Goal: Task Accomplishment & Management: Use online tool/utility

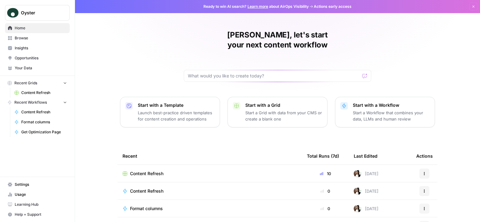
scroll to position [52, 0]
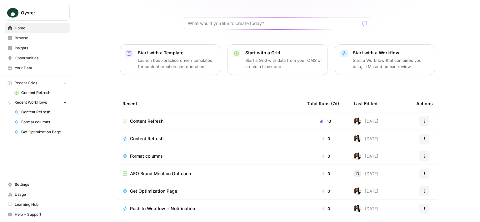
click at [37, 91] on span "Content Refresh" at bounding box center [44, 93] width 46 height 6
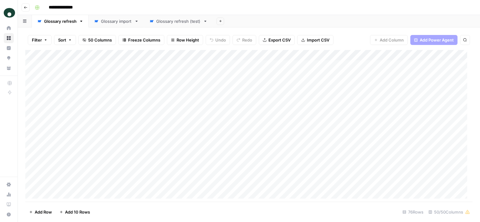
click at [121, 21] on div "Glossary import" at bounding box center [116, 21] width 31 height 6
click at [63, 24] on div "Glossary refresh" at bounding box center [60, 21] width 32 height 6
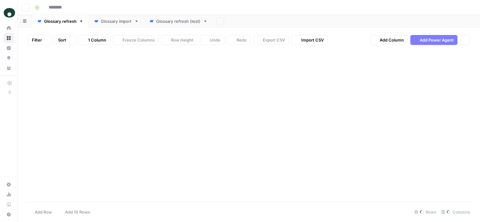
type input "**********"
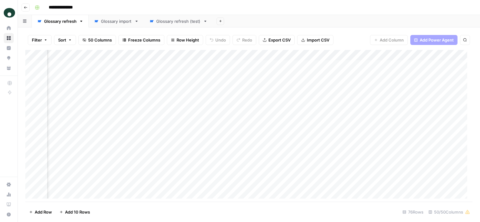
scroll to position [0, 3242]
click at [270, 64] on div "Add Column" at bounding box center [248, 127] width 447 height 154
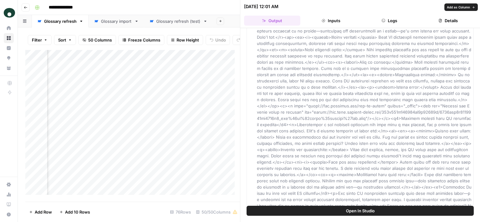
scroll to position [559, 0]
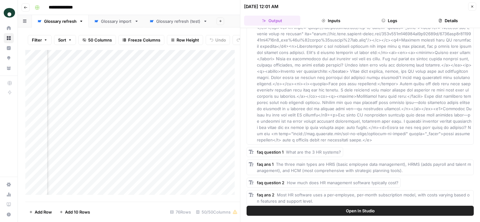
click at [473, 8] on button "Close" at bounding box center [472, 6] width 8 height 8
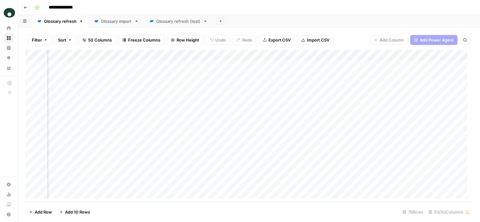
scroll to position [0, 3089]
click at [137, 63] on div "Add Column" at bounding box center [248, 127] width 447 height 154
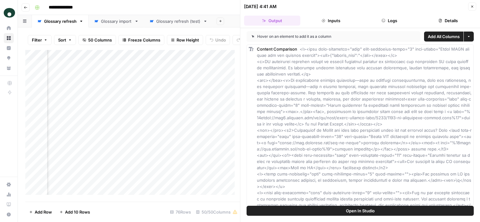
click at [470, 10] on button "Close" at bounding box center [472, 6] width 8 height 8
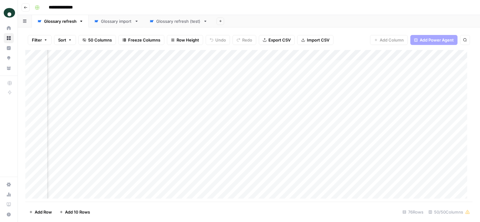
scroll to position [0, 3257]
click at [256, 62] on div "Add Column" at bounding box center [248, 127] width 447 height 154
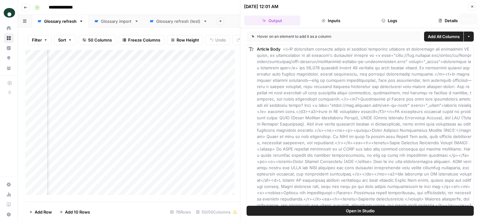
click at [473, 7] on icon "button" at bounding box center [472, 7] width 4 height 4
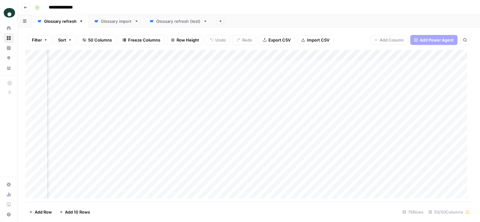
scroll to position [0, 3078]
click at [260, 62] on div "Add Column" at bounding box center [248, 127] width 447 height 154
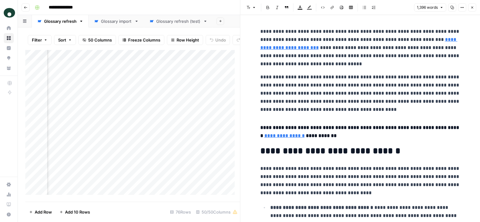
click at [474, 9] on button "Close" at bounding box center [472, 7] width 8 height 8
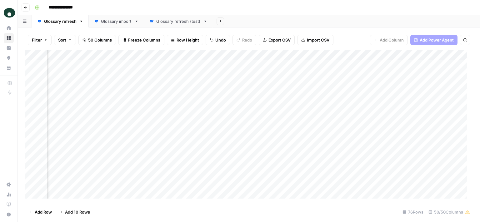
scroll to position [0, 3074]
click at [155, 63] on div "Add Column" at bounding box center [248, 127] width 447 height 154
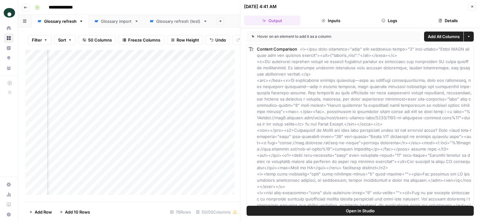
scroll to position [0, 3139]
click at [201, 67] on div "Add Column" at bounding box center [132, 125] width 215 height 150
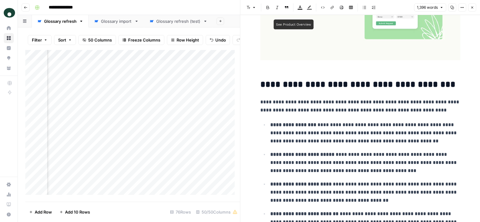
scroll to position [1598, 0]
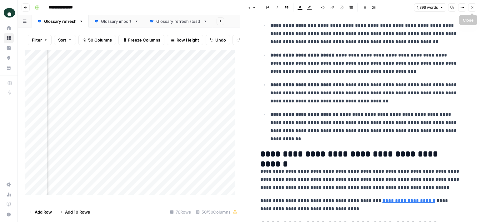
click at [472, 7] on icon "button" at bounding box center [472, 8] width 2 height 2
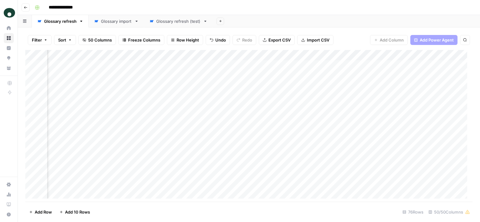
scroll to position [0, 3187]
click at [326, 65] on div "Add Column" at bounding box center [248, 127] width 447 height 154
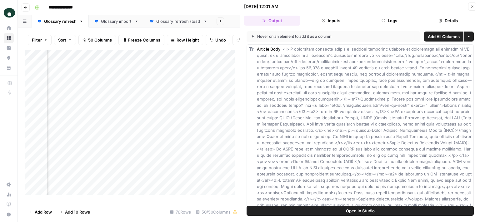
click at [473, 8] on icon "button" at bounding box center [472, 7] width 4 height 4
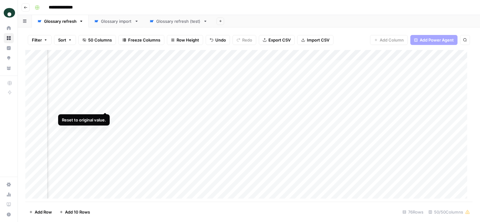
scroll to position [0, 3123]
click at [105, 63] on div "Add Column" at bounding box center [248, 127] width 447 height 154
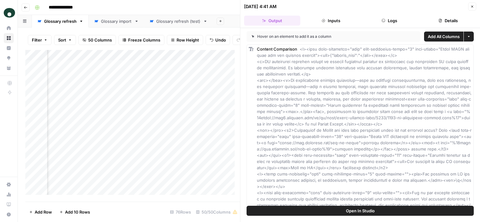
click at [473, 8] on icon "button" at bounding box center [472, 7] width 4 height 4
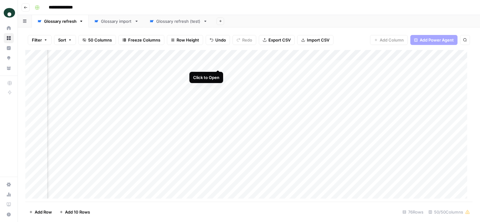
click at [217, 63] on div "Add Column" at bounding box center [248, 127] width 447 height 154
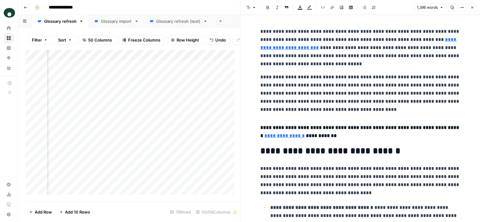
click at [472, 6] on icon "button" at bounding box center [472, 8] width 4 height 4
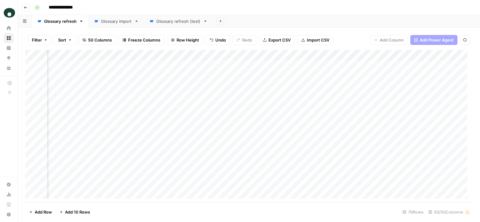
scroll to position [0, 3045]
click at [175, 24] on link "Glossary refresh (test)" at bounding box center [178, 21] width 69 height 12
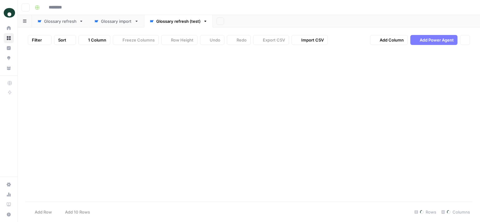
type input "**********"
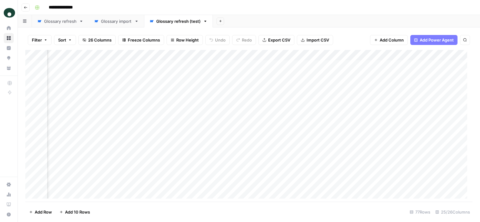
scroll to position [0, 1086]
click at [57, 24] on div "Glossary refresh" at bounding box center [60, 21] width 32 height 6
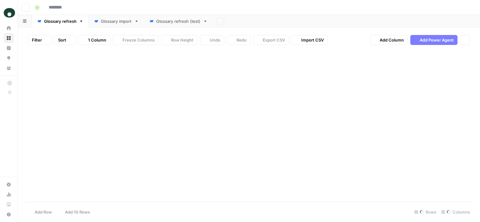
type input "**********"
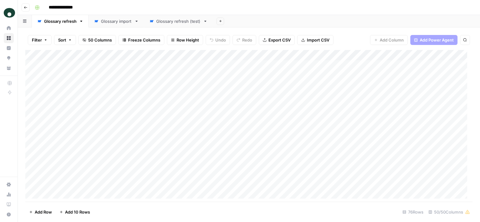
click at [64, 23] on div "Glossary refresh" at bounding box center [60, 21] width 32 height 6
click at [209, 64] on div "Add Column" at bounding box center [248, 127] width 447 height 154
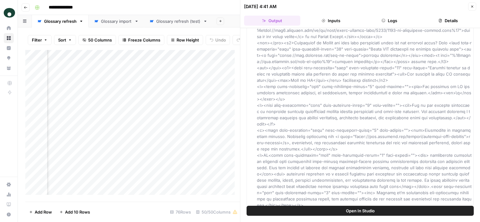
scroll to position [89, 0]
click at [475, 7] on button "Close" at bounding box center [472, 6] width 8 height 8
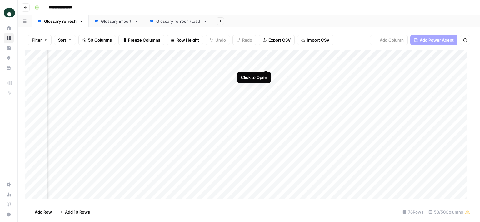
click at [266, 63] on div "Add Column" at bounding box center [248, 127] width 447 height 154
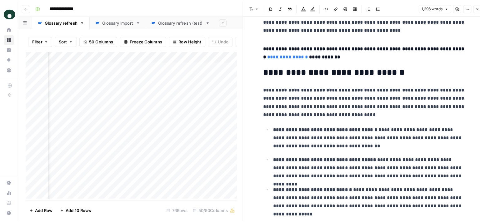
scroll to position [29, 0]
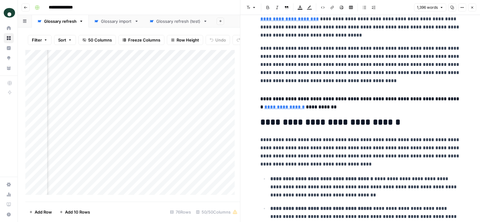
click at [472, 8] on icon "button" at bounding box center [472, 8] width 2 height 2
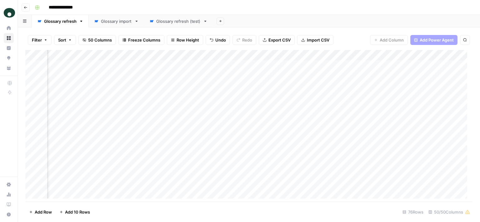
scroll to position [0, 3308]
click at [204, 64] on div "Add Column" at bounding box center [248, 127] width 447 height 154
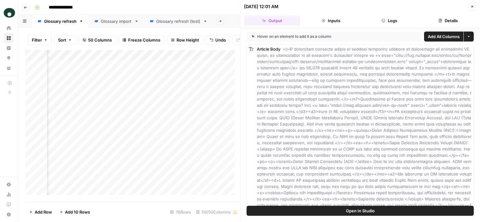
click at [471, 3] on button "Close" at bounding box center [472, 6] width 8 height 8
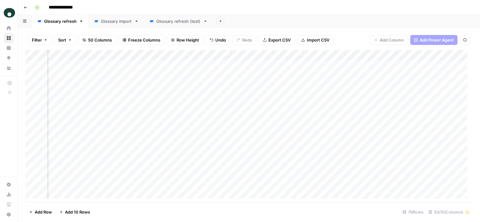
scroll to position [0, 3602]
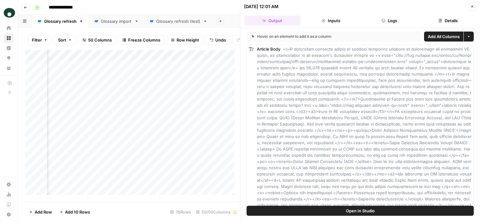
click at [470, 8] on button "Close" at bounding box center [472, 6] width 8 height 8
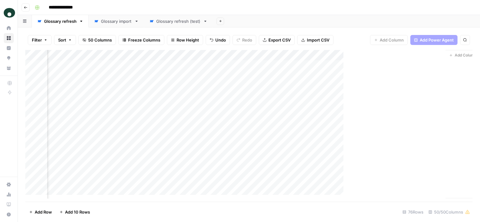
scroll to position [0, 3594]
click at [416, 62] on div "Add Column" at bounding box center [248, 127] width 447 height 154
click at [313, 64] on div "Add Column" at bounding box center [248, 127] width 447 height 154
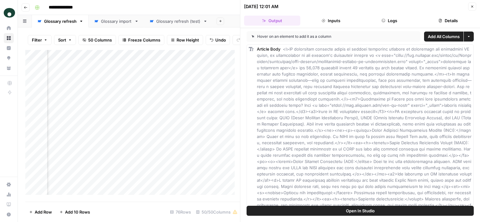
scroll to position [0, 3064]
click at [163, 68] on div "Add Column" at bounding box center [132, 125] width 215 height 150
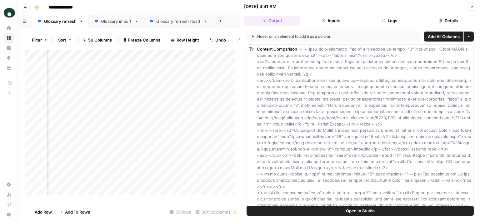
scroll to position [0, 3119]
click at [471, 7] on icon "button" at bounding box center [472, 7] width 4 height 4
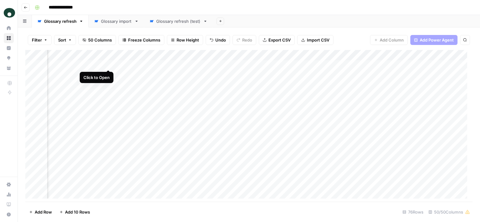
click at [108, 62] on div "Add Column" at bounding box center [248, 127] width 447 height 154
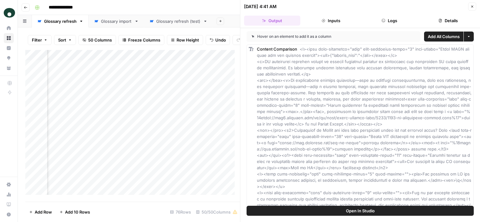
click at [472, 1] on header "[DATE] 4:41 AM Close Output Inputs Logs Details" at bounding box center [360, 14] width 240 height 28
click at [472, 5] on icon "button" at bounding box center [472, 7] width 4 height 4
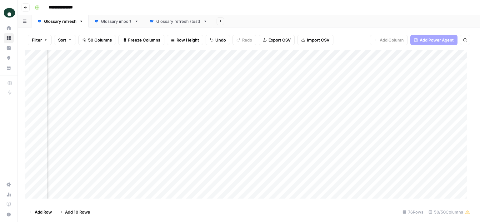
scroll to position [0, 3162]
click at [351, 63] on div "Add Column" at bounding box center [248, 127] width 447 height 154
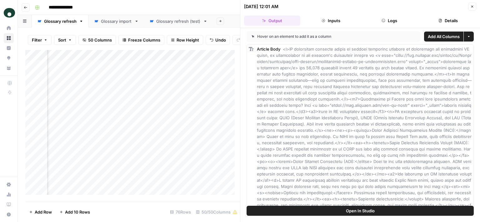
click at [474, 8] on icon "button" at bounding box center [472, 7] width 4 height 4
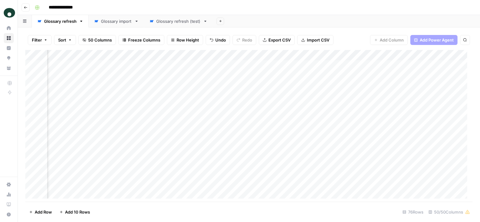
scroll to position [0, 3073]
click at [269, 62] on div "Add Column" at bounding box center [248, 127] width 447 height 154
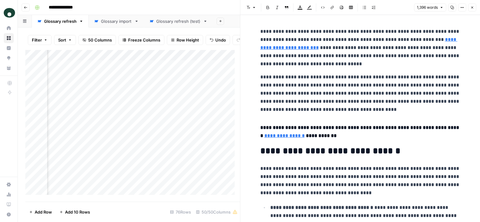
click at [470, 7] on button "Close" at bounding box center [472, 7] width 8 height 8
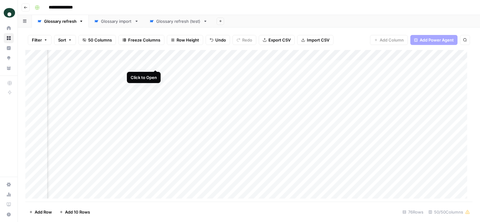
click at [153, 64] on div "Add Column" at bounding box center [248, 127] width 447 height 154
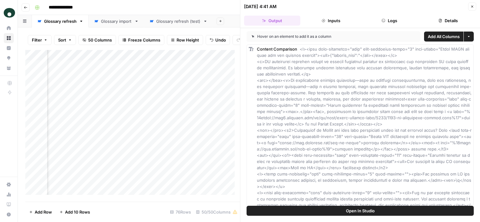
click at [471, 2] on button "Close" at bounding box center [472, 6] width 8 height 8
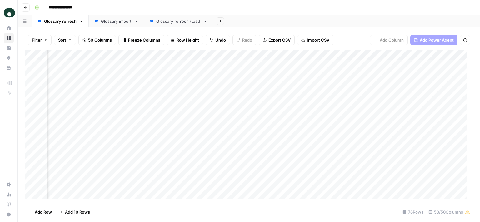
scroll to position [0, 3311]
click at [267, 62] on div "Add Column" at bounding box center [248, 127] width 447 height 154
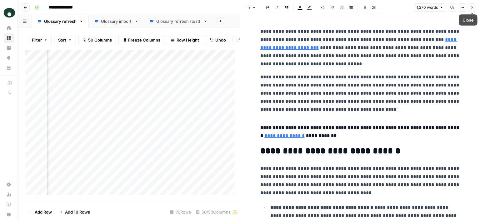
click at [472, 7] on icon "button" at bounding box center [472, 8] width 4 height 4
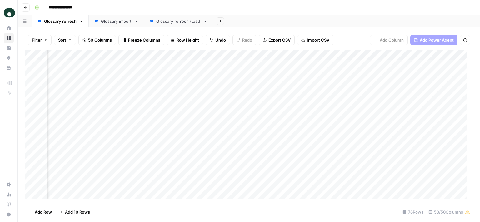
scroll to position [0, 3393]
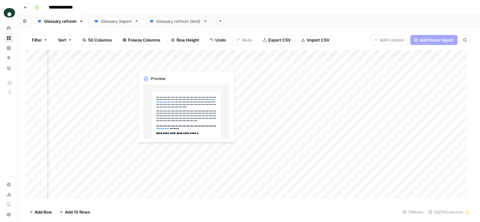
click at [168, 66] on div "Add Column" at bounding box center [248, 127] width 447 height 154
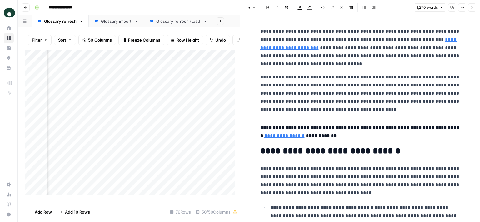
click at [469, 9] on button "Close" at bounding box center [472, 7] width 8 height 8
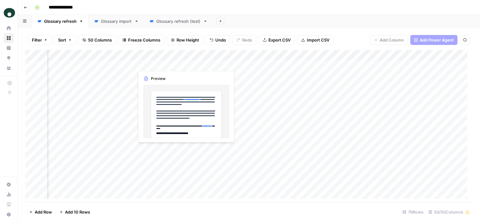
click at [177, 66] on div "Add Column" at bounding box center [248, 127] width 447 height 154
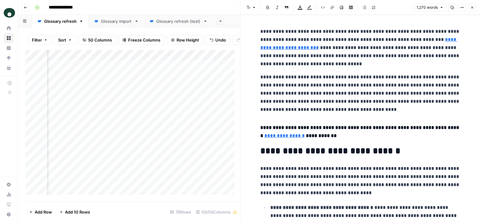
click at [471, 7] on icon "button" at bounding box center [472, 8] width 4 height 4
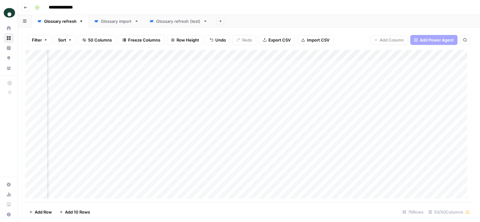
scroll to position [0, 3109]
click at [173, 62] on div "Add Column" at bounding box center [248, 127] width 447 height 154
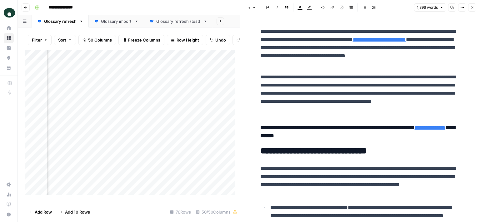
scroll to position [0, 3158]
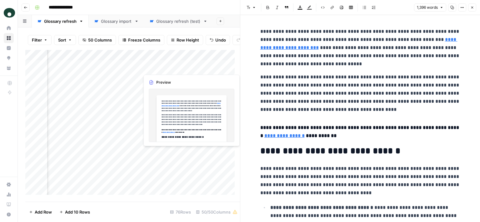
click at [168, 68] on div "Add Column" at bounding box center [132, 125] width 215 height 150
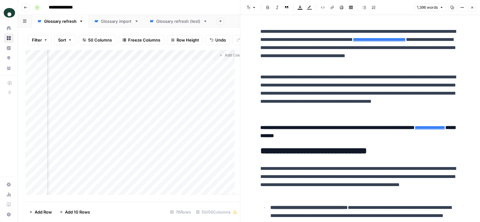
scroll to position [0, 3834]
click at [474, 5] on button "Close" at bounding box center [472, 7] width 8 height 8
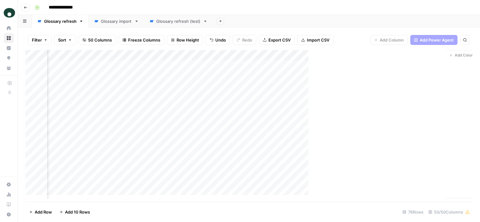
scroll to position [0, 3594]
click at [173, 22] on div "Glossary refresh (test)" at bounding box center [178, 21] width 44 height 6
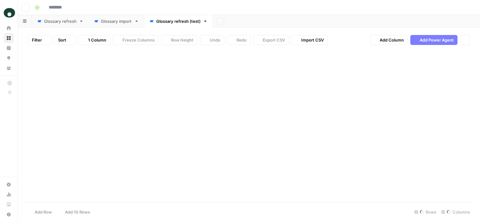
type input "**********"
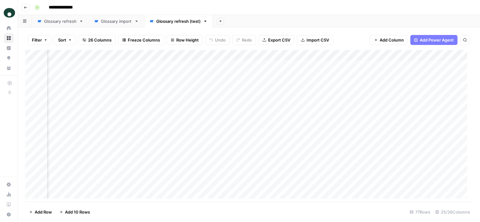
scroll to position [0, 1030]
click at [251, 64] on div "Add Column" at bounding box center [248, 127] width 447 height 154
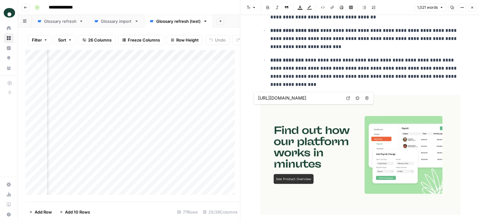
scroll to position [1170, 0]
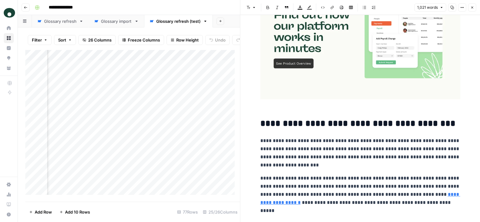
click at [475, 9] on button "Close" at bounding box center [472, 7] width 8 height 8
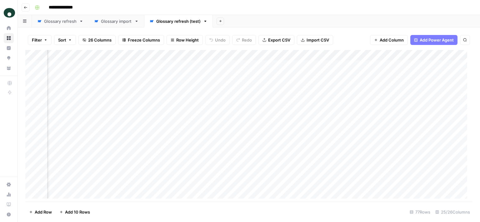
scroll to position [0, 1332]
click at [64, 26] on link "Glossary refresh" at bounding box center [60, 21] width 57 height 12
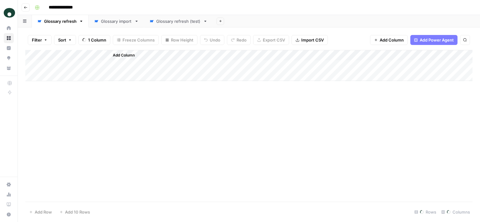
click at [63, 22] on div "Glossary refresh" at bounding box center [60, 21] width 32 height 6
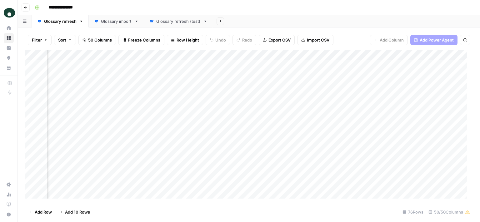
scroll to position [0, 471]
click at [65, 17] on link "Glossary refresh" at bounding box center [60, 21] width 57 height 12
click at [65, 22] on div "Glossary refresh" at bounding box center [60, 21] width 32 height 6
click at [426, 63] on div "Add Column" at bounding box center [248, 127] width 447 height 154
